Goal: Task Accomplishment & Management: Use online tool/utility

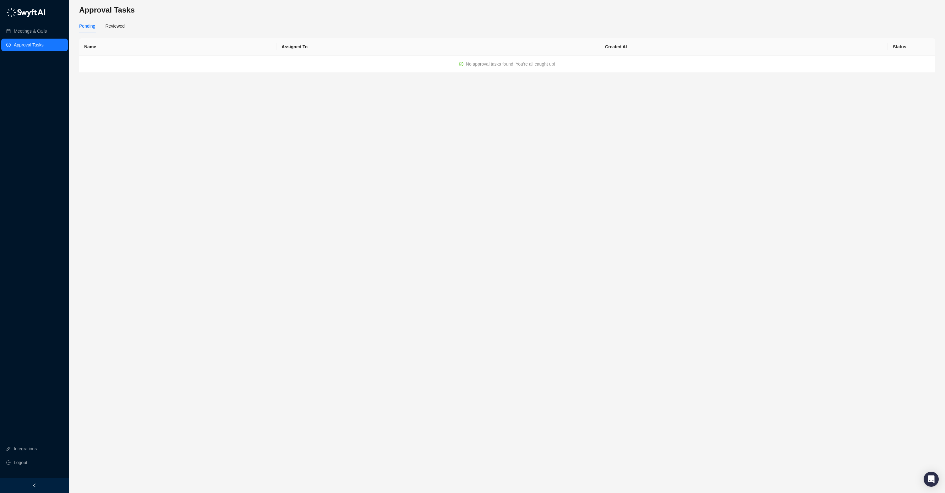
click at [35, 45] on link "Approval Tasks" at bounding box center [29, 45] width 30 height 13
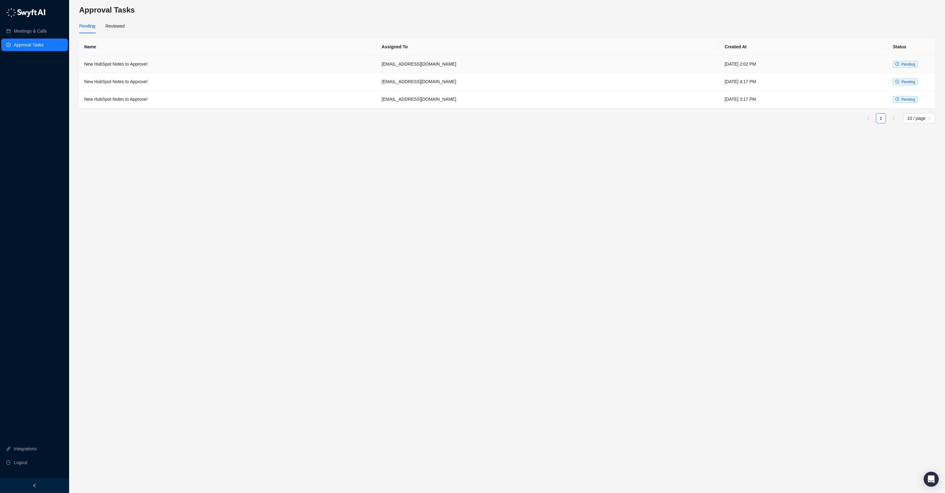
click at [484, 67] on td "luke.kassidy@cartoncloud.com" at bounding box center [548, 65] width 343 height 18
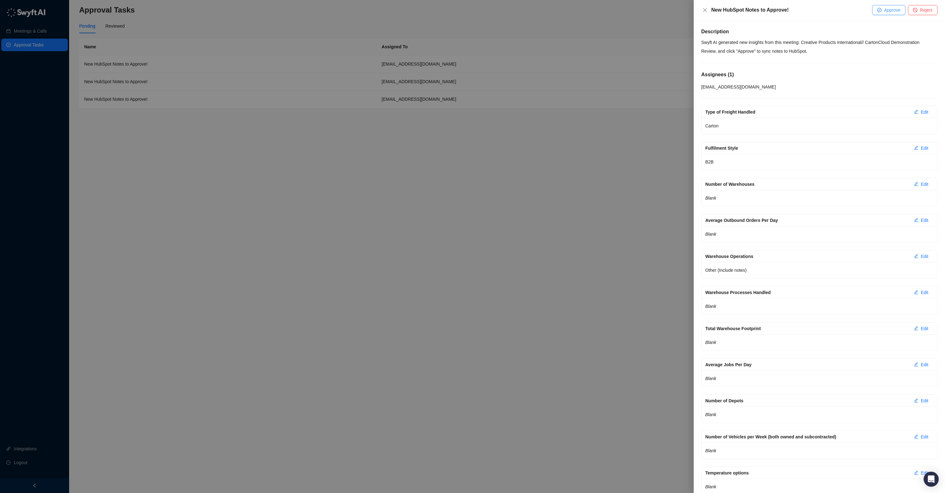
click at [885, 11] on span "Approve" at bounding box center [892, 10] width 16 height 7
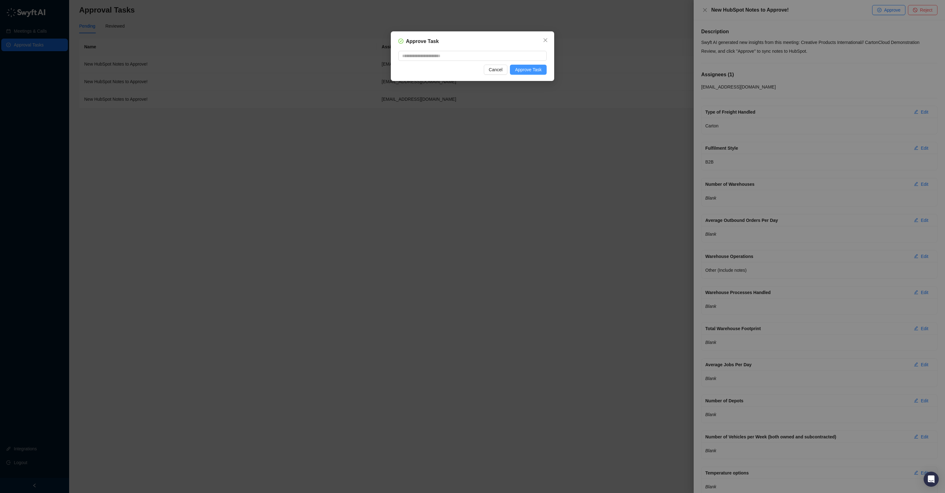
click at [537, 71] on span "Approve Task" at bounding box center [528, 69] width 27 height 7
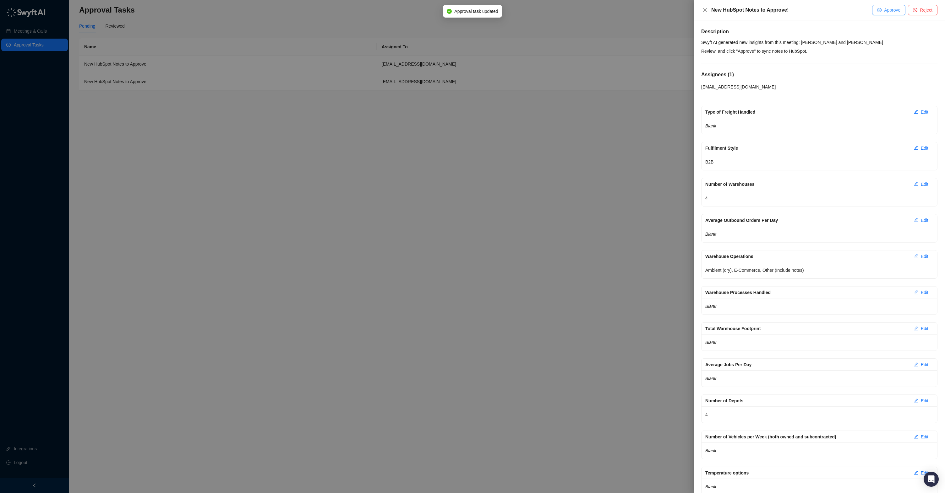
click at [885, 5] on button "Approve" at bounding box center [888, 10] width 33 height 10
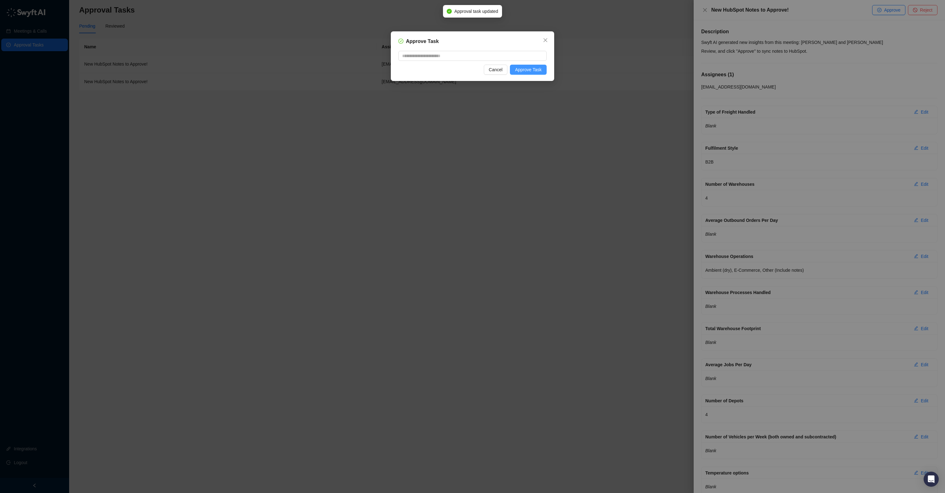
click at [537, 70] on span "Approve Task" at bounding box center [528, 69] width 27 height 7
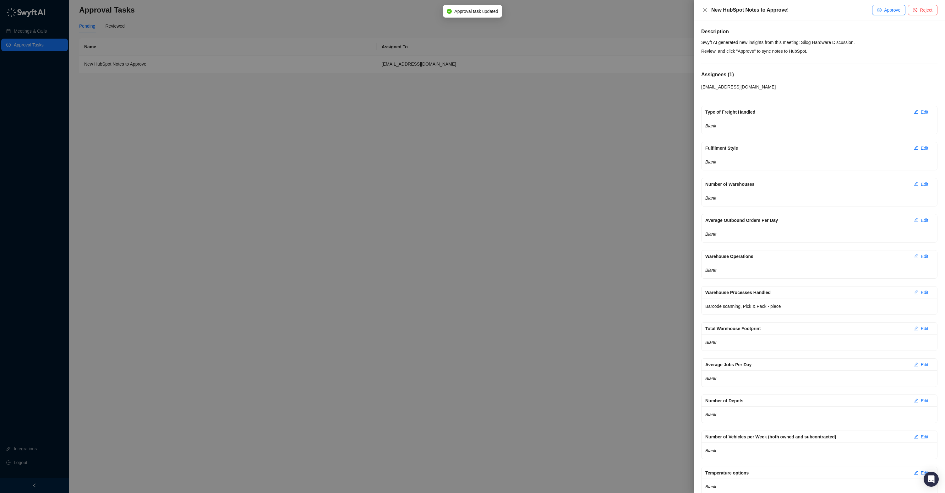
click at [890, 11] on span "Approve" at bounding box center [892, 10] width 16 height 7
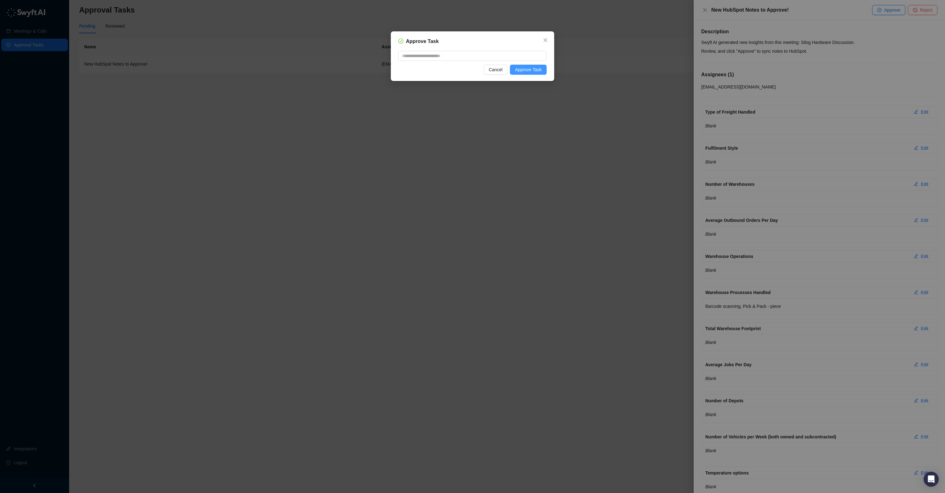
click at [531, 71] on span "Approve Task" at bounding box center [528, 69] width 27 height 7
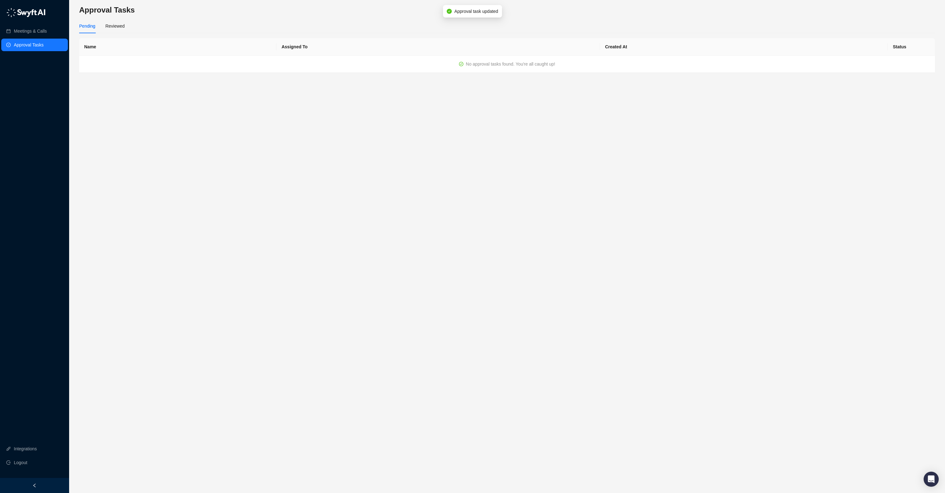
click at [530, 117] on main "Approval Tasks Pending Reviewed Name Assigned To Created At Status No approval …" at bounding box center [507, 246] width 856 height 483
